Goal: Complete application form

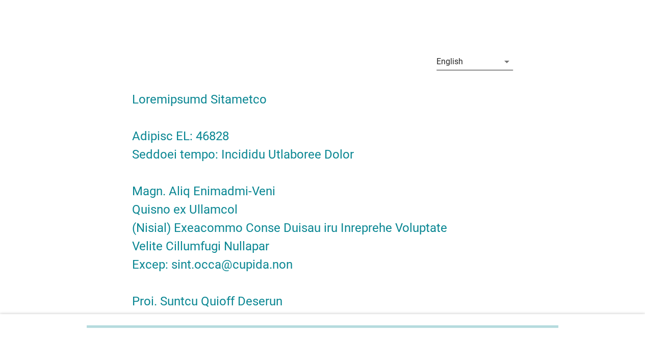
click at [468, 64] on div "English" at bounding box center [467, 62] width 62 height 16
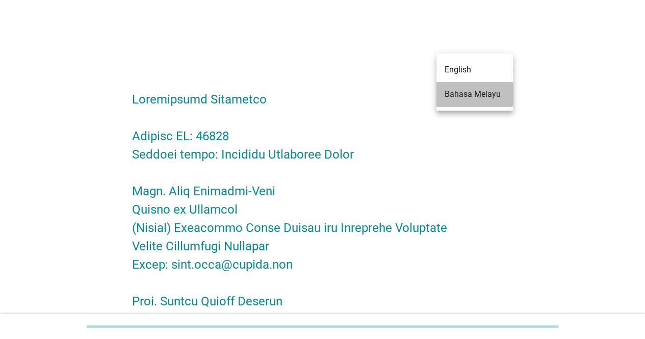
click at [479, 101] on div "Bahasa Melayu" at bounding box center [475, 94] width 60 height 24
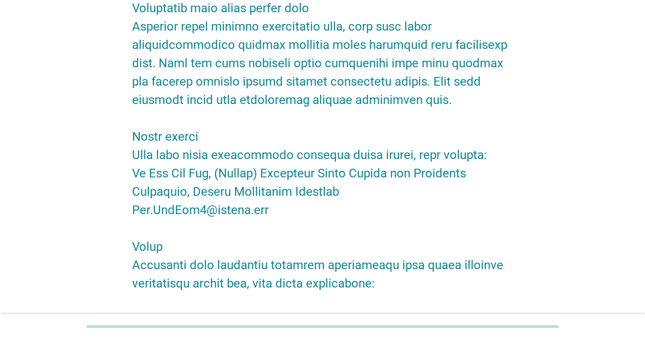
scroll to position [2068, 0]
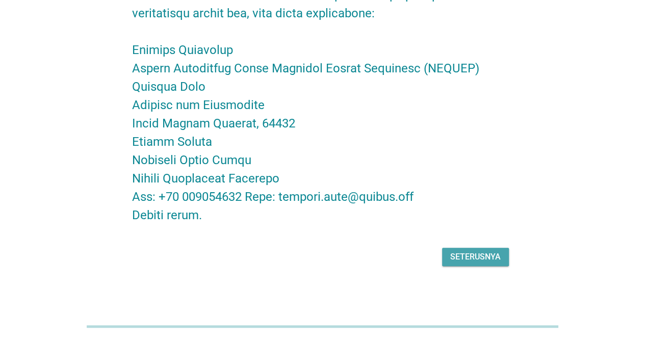
click at [480, 253] on div "Seterusnya" at bounding box center [475, 257] width 50 height 12
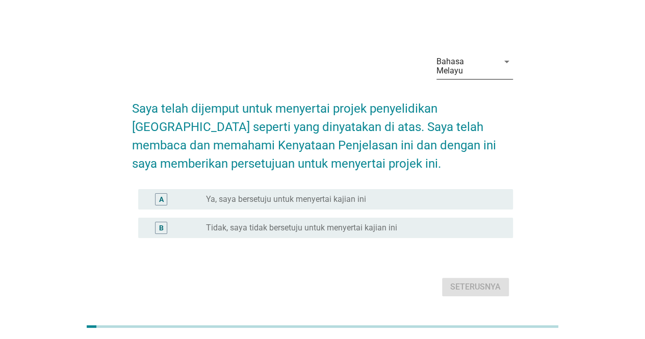
click at [477, 65] on div "Bahasa Melayu" at bounding box center [464, 66] width 56 height 18
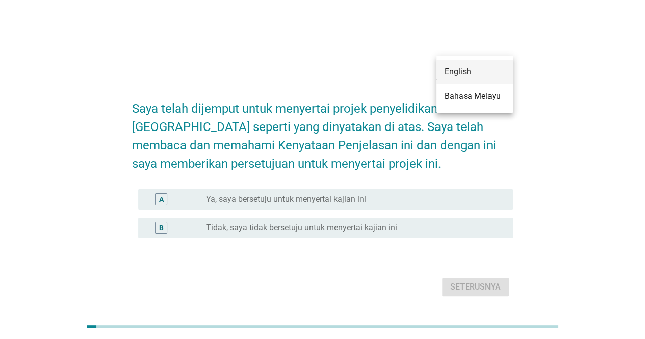
click at [456, 76] on div "English" at bounding box center [475, 72] width 60 height 12
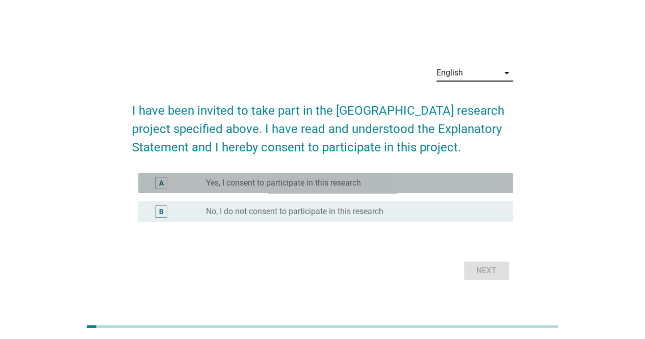
click at [285, 183] on label "Yes, I consent to participate in this research" at bounding box center [283, 183] width 155 height 10
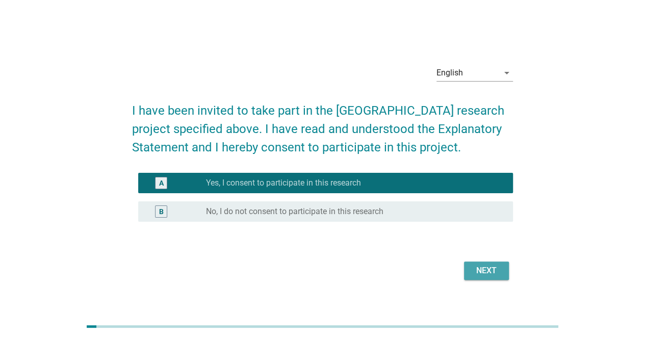
click at [490, 271] on div "Next" at bounding box center [486, 271] width 29 height 12
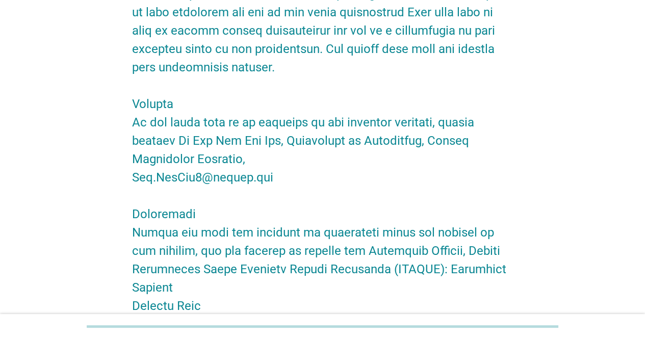
scroll to position [1958, 0]
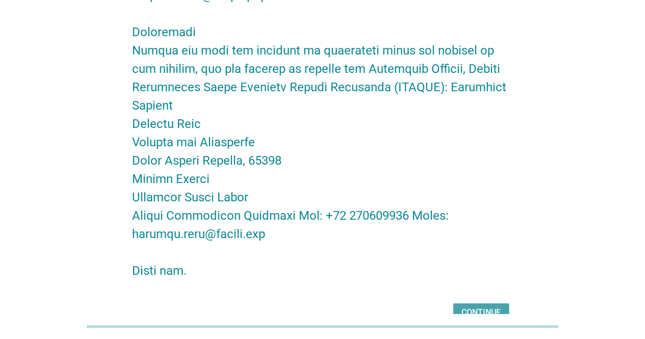
click at [481, 306] on div "Continue" at bounding box center [480, 312] width 39 height 12
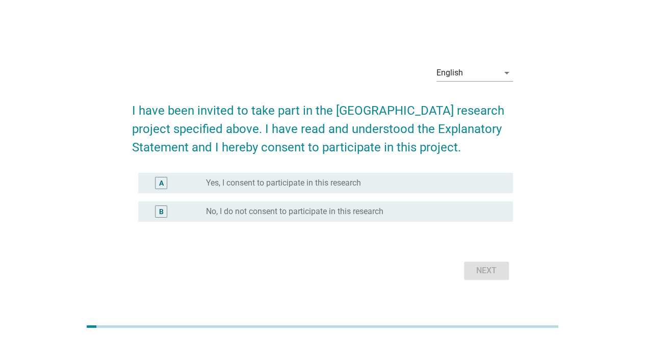
scroll to position [25, 0]
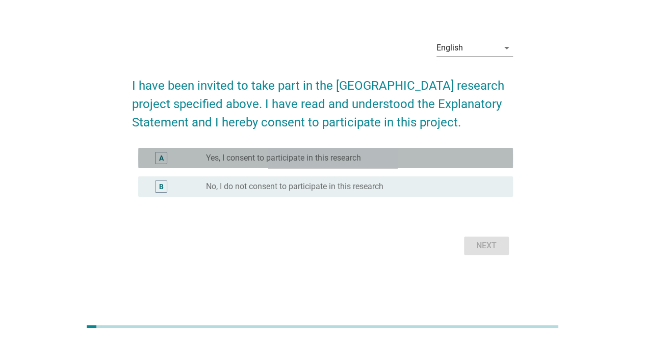
click at [324, 160] on label "Yes, I consent to participate in this research" at bounding box center [283, 158] width 155 height 10
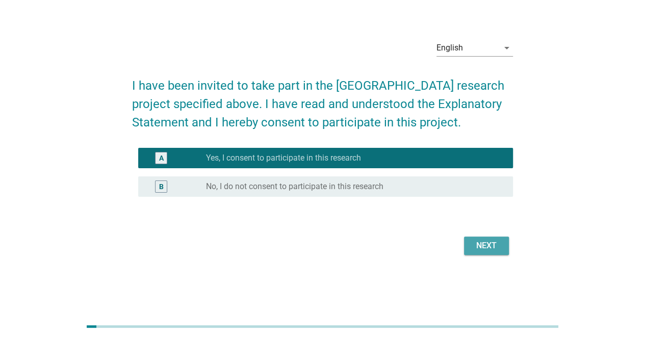
click at [498, 244] on div "Next" at bounding box center [486, 246] width 29 height 12
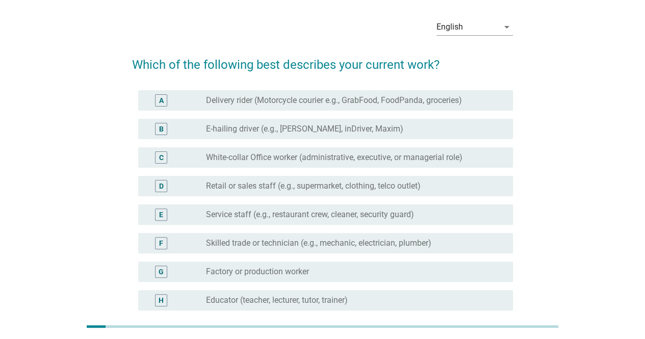
scroll to position [0, 0]
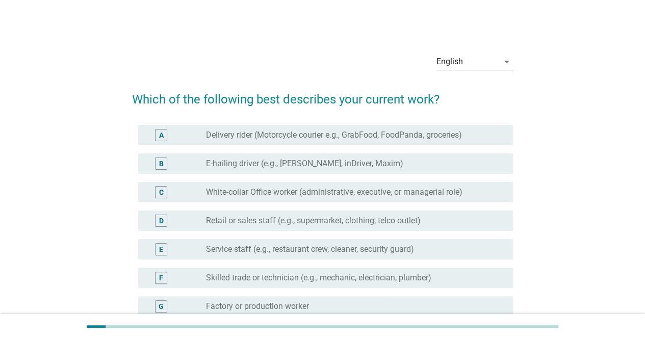
click at [401, 99] on h2 "Which of the following best describes your current work?" at bounding box center [322, 94] width 381 height 29
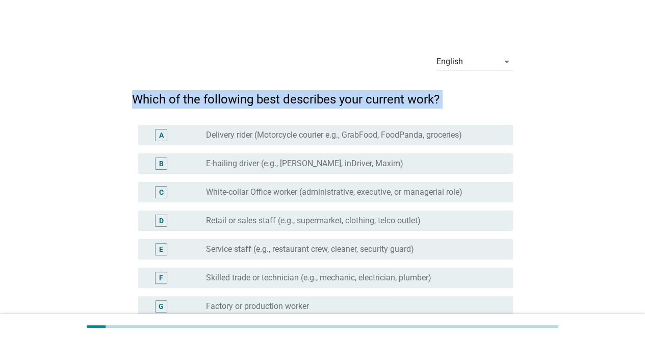
click at [401, 99] on h2 "Which of the following best describes your current work?" at bounding box center [322, 94] width 381 height 29
click at [499, 101] on h2 "Which of the following best describes your current work?" at bounding box center [322, 94] width 381 height 29
